Goal: Book appointment/travel/reservation

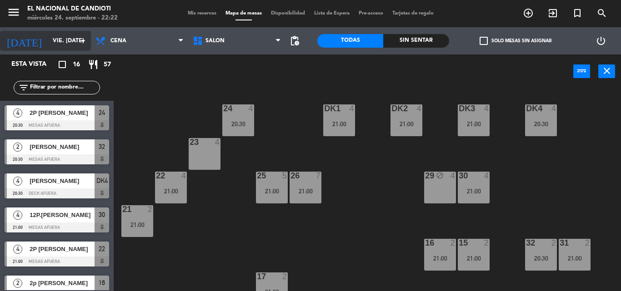
click at [68, 44] on input "vie. [DATE]" at bounding box center [86, 40] width 77 height 15
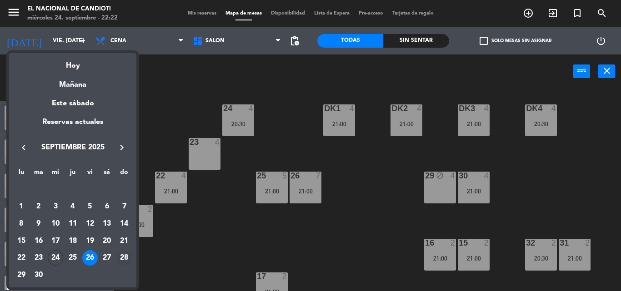
click at [125, 258] on div "28" at bounding box center [123, 257] width 15 height 15
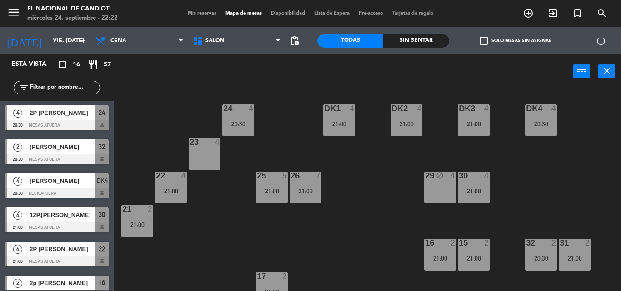
type input "dom. [DATE]"
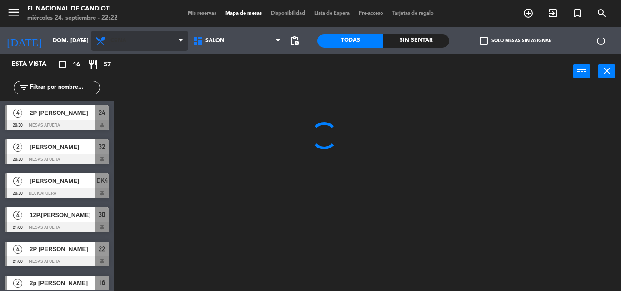
drag, startPoint x: 121, startPoint y: 30, endPoint x: 123, endPoint y: 37, distance: 6.5
click at [122, 30] on div "Almuerzo Cena Cena Almuerzo Cena" at bounding box center [139, 40] width 97 height 27
click at [123, 37] on span "Cena" at bounding box center [139, 41] width 97 height 20
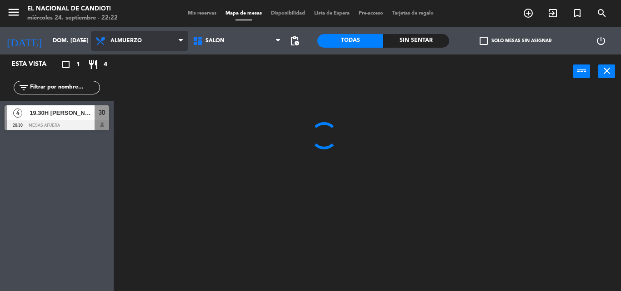
click at [137, 61] on ng-component "menu El Nacional de Candioti miércoles 24. septiembre - 22:22 Mis reservas Mapa…" at bounding box center [310, 145] width 621 height 291
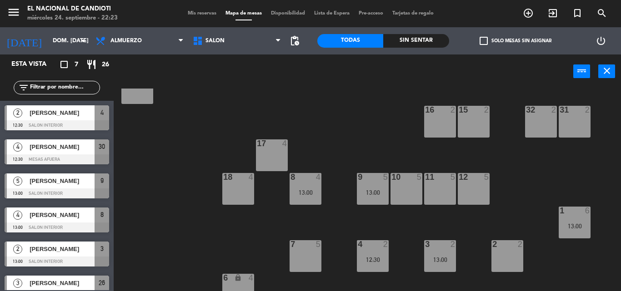
scroll to position [148, 0]
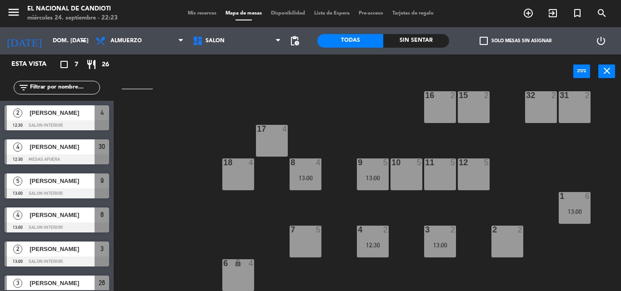
click at [509, 239] on div "2 2" at bounding box center [507, 242] width 32 height 32
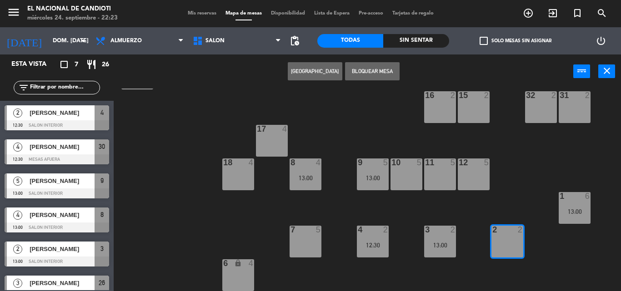
click at [330, 75] on button "[GEOGRAPHIC_DATA]" at bounding box center [315, 71] width 55 height 18
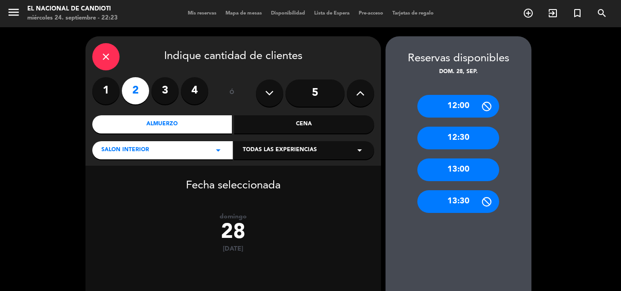
click at [470, 176] on div "13:00" at bounding box center [458, 170] width 82 height 23
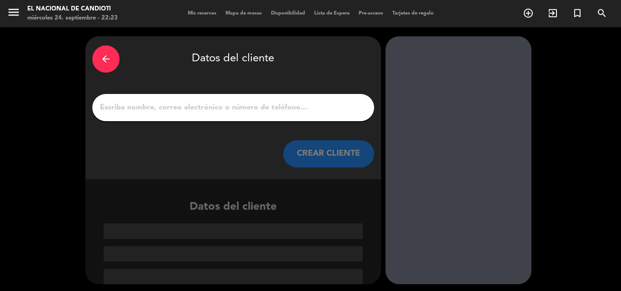
click at [278, 119] on div at bounding box center [233, 107] width 282 height 27
click at [281, 114] on div at bounding box center [233, 107] width 282 height 27
click at [281, 103] on input "1" at bounding box center [233, 107] width 268 height 13
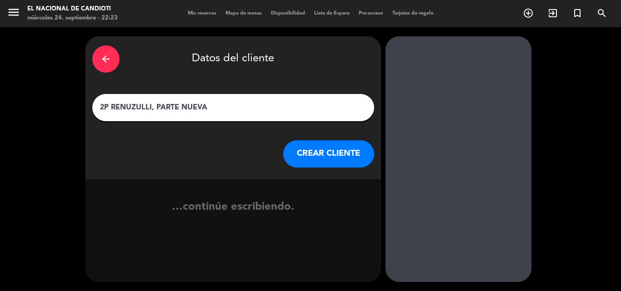
type input "2P RENUZULLI, PARTE NUEVA"
click at [318, 149] on button "CREAR CLIENTE" at bounding box center [328, 153] width 91 height 27
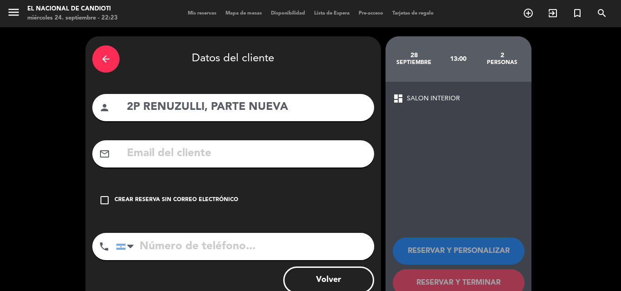
click at [183, 198] on div "Crear reserva sin correo electrónico" at bounding box center [176, 200] width 124 height 9
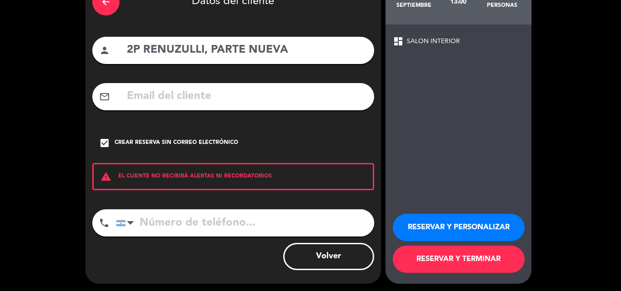
scroll to position [59, 0]
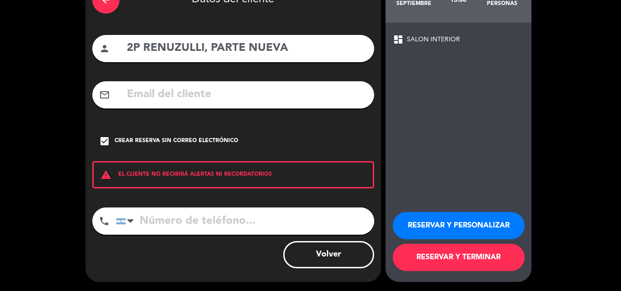
click at [479, 270] on button "RESERVAR Y TERMINAR" at bounding box center [459, 257] width 132 height 27
